Goal: Information Seeking & Learning: Learn about a topic

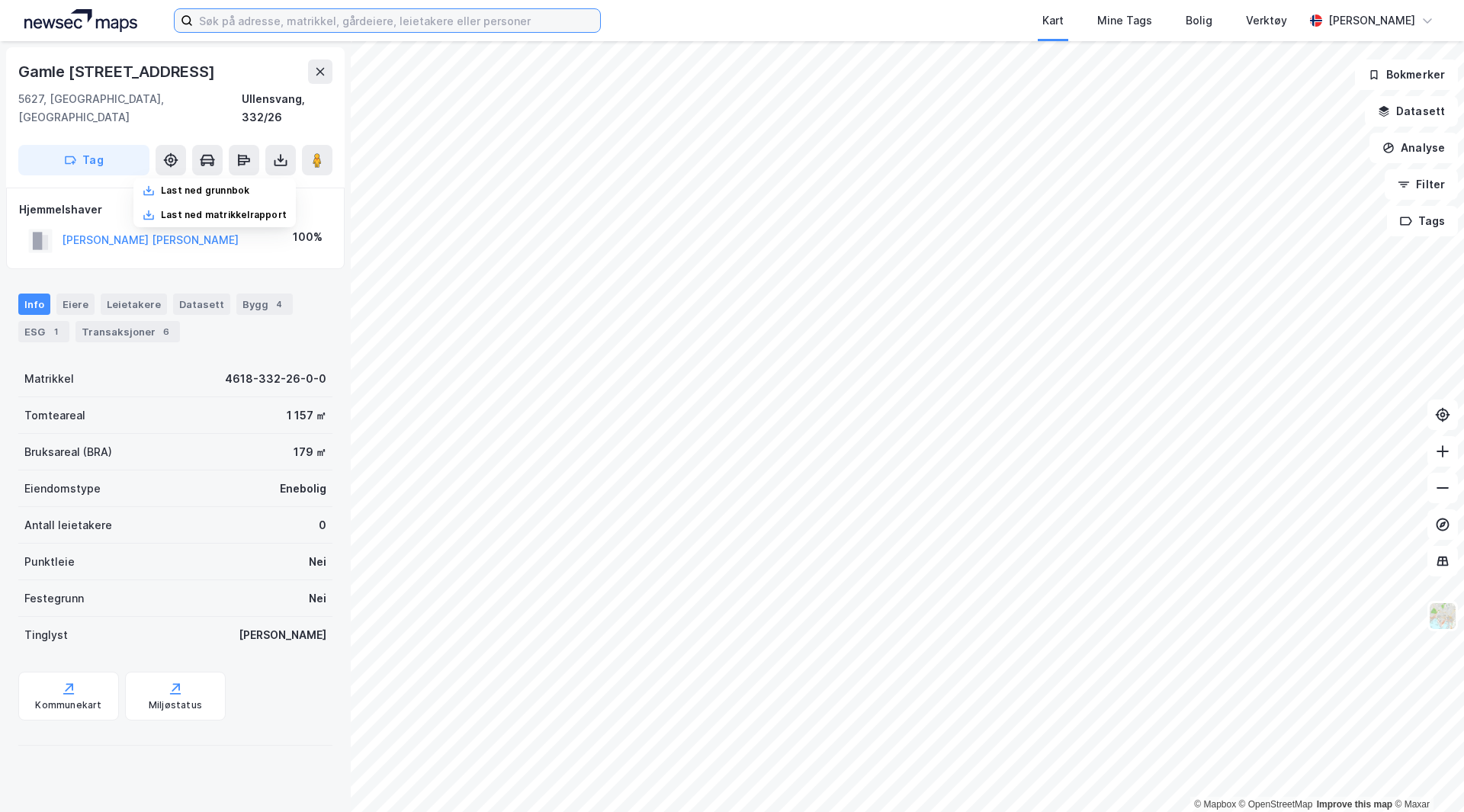
click at [272, 23] on input at bounding box center [397, 20] width 407 height 23
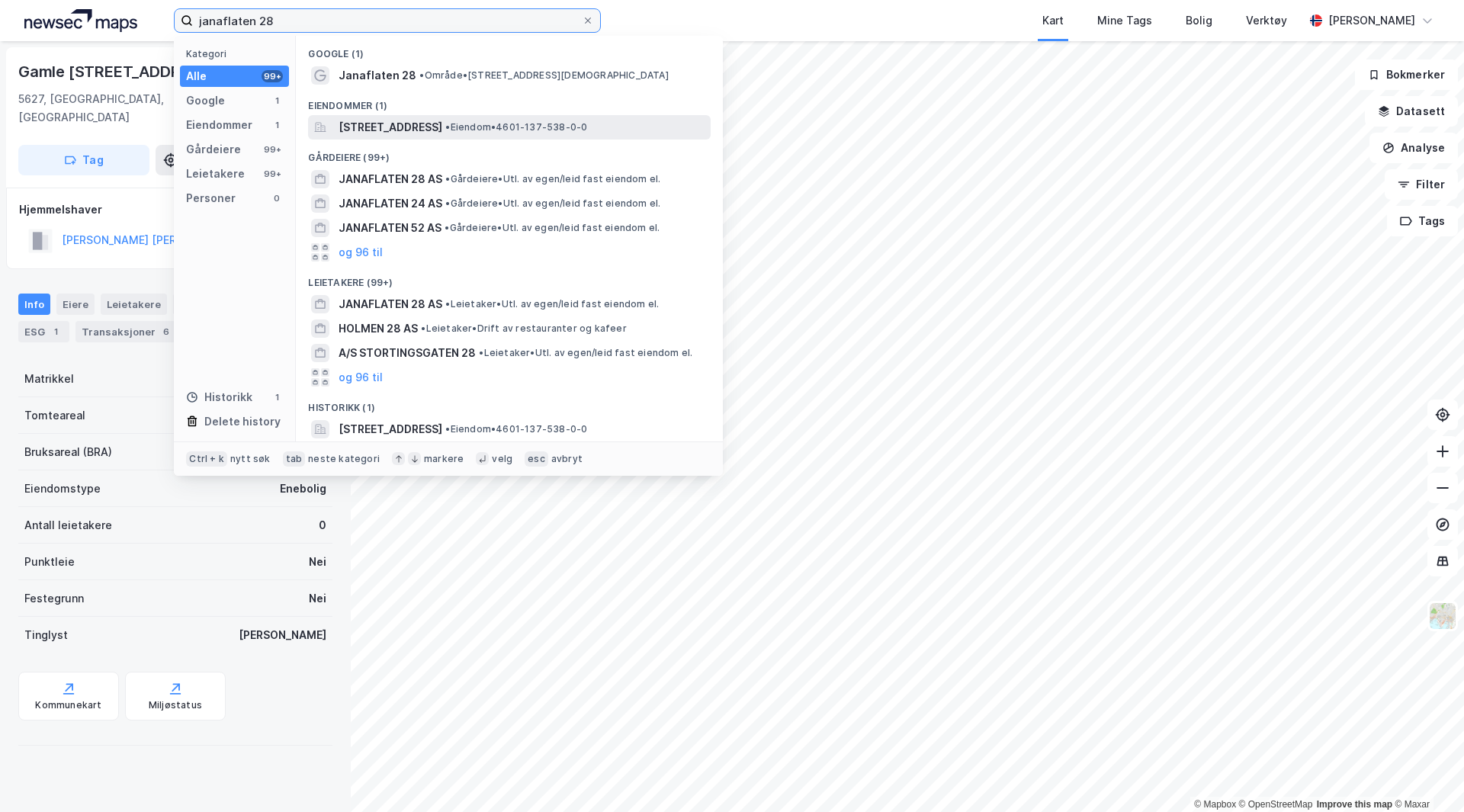
type input "janaflaten 28"
click at [450, 123] on span "•" at bounding box center [448, 127] width 5 height 11
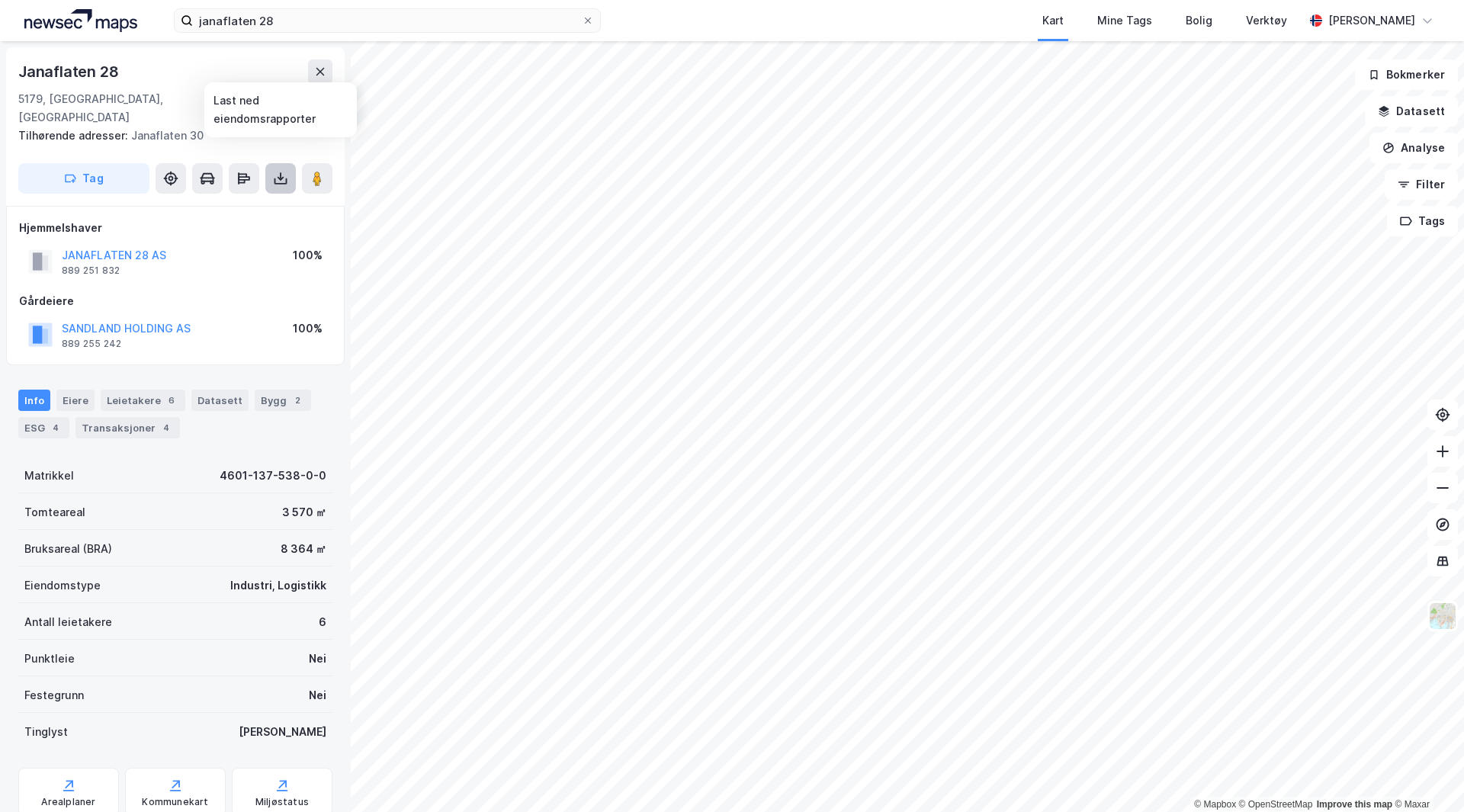
click at [282, 171] on icon at bounding box center [280, 178] width 15 height 15
click at [234, 203] on div "Last ned grunnbok" at bounding box center [204, 208] width 89 height 12
click at [765, 811] on html "janaflaten 28 Kart Mine Tags Bolig Verktøy [PERSON_NAME] © Mapbox © OpenStreetM…" at bounding box center [732, 406] width 1464 height 812
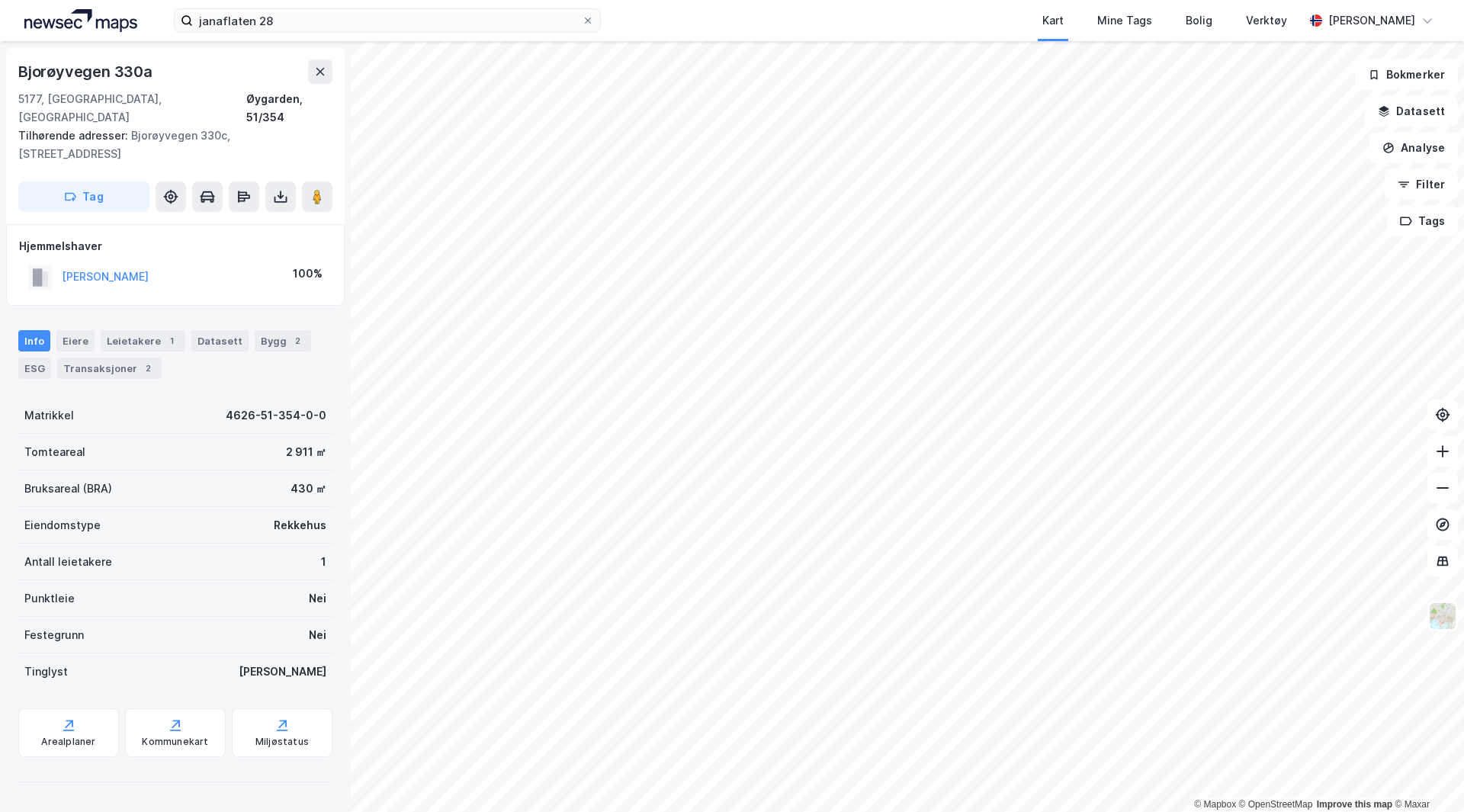
click at [957, 811] on html "janaflaten 28 Kart Mine Tags Bolig Verktøy [PERSON_NAME] © Mapbox © OpenStreetM…" at bounding box center [732, 406] width 1464 height 812
click at [1010, 811] on html "janaflaten 28 Kart Mine Tags Bolig Verktøy [PERSON_NAME] © Mapbox © OpenStreetM…" at bounding box center [732, 406] width 1464 height 812
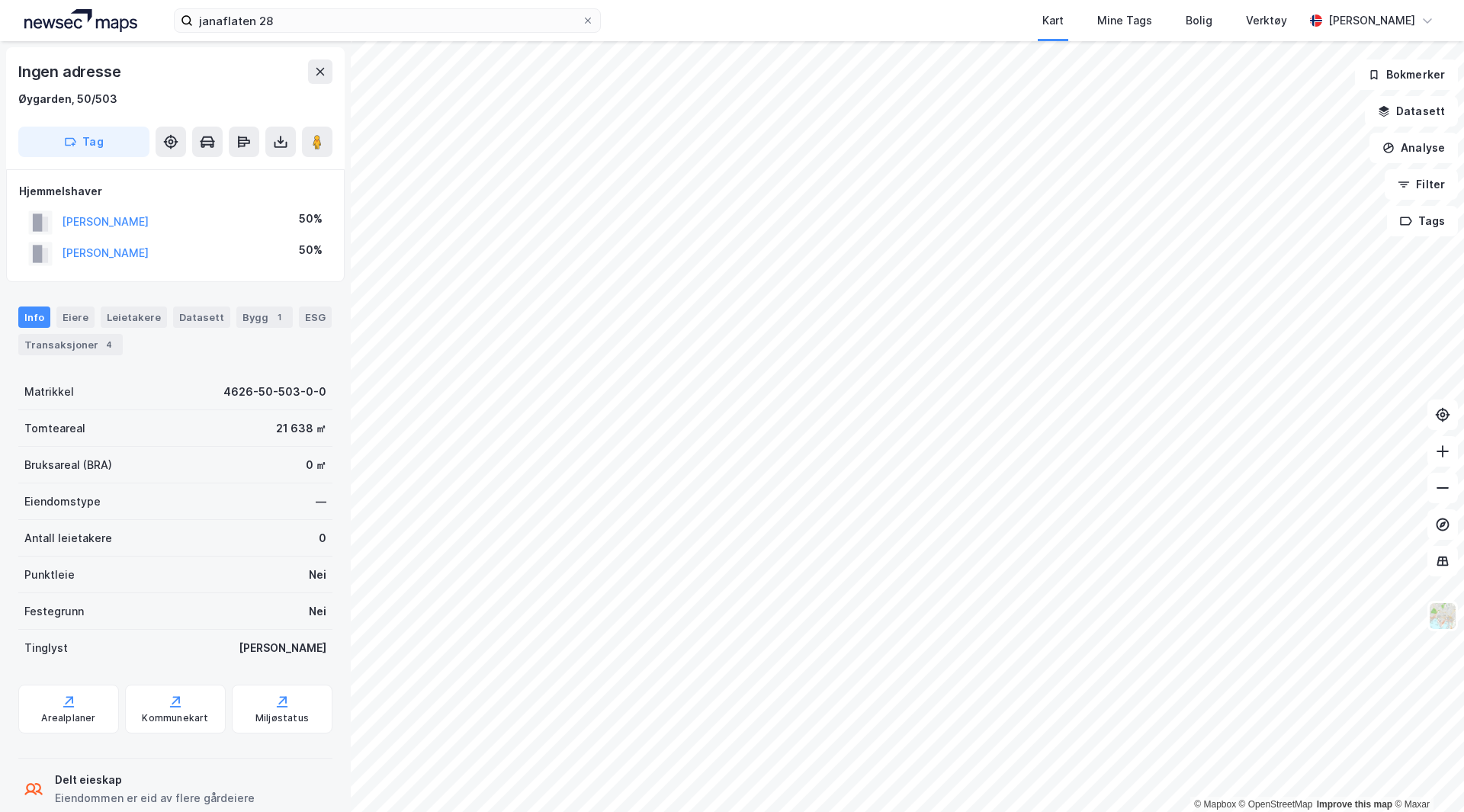
click at [280, 775] on div "© Mapbox © OpenStreetMap Improve this map © Maxar Ingen adresse Øygarden, 50/50…" at bounding box center [732, 426] width 1464 height 770
click at [1444, 615] on div "© Mapbox © OpenStreetMap Improve this map © Maxar Ingen adresse [GEOGRAPHIC_DAT…" at bounding box center [732, 426] width 1464 height 770
click at [997, 6] on div "janaflaten 28 Kart Mine Tags Bolig Verktøy [PERSON_NAME] © Mapbox © OpenStreetM…" at bounding box center [732, 406] width 1464 height 812
click at [648, 36] on div "janaflaten 28 Kart Mine Tags Bolig Verktøy [PERSON_NAME] © Mapbox © OpenStreetM…" at bounding box center [732, 406] width 1464 height 812
